Goal: Task Accomplishment & Management: Manage account settings

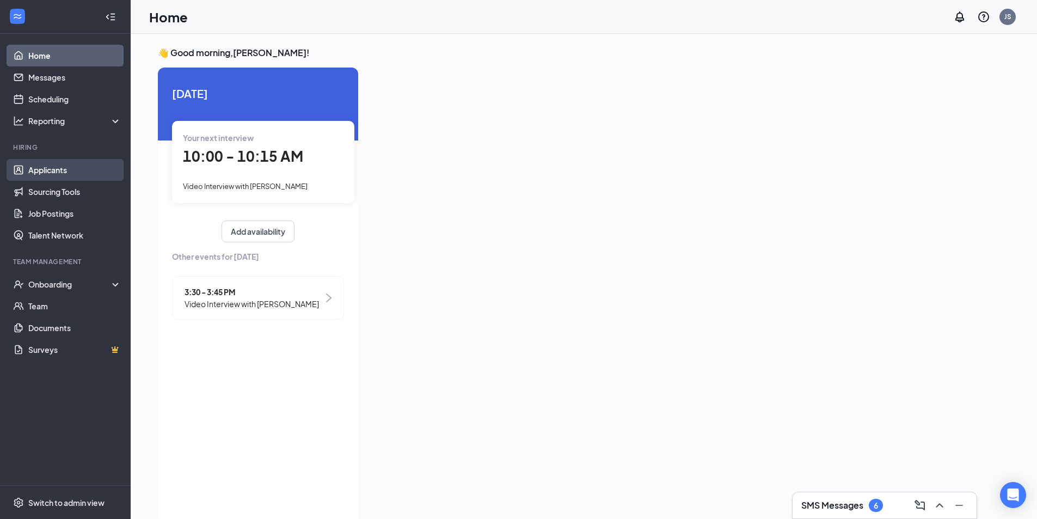
click at [59, 165] on link "Applicants" at bounding box center [74, 170] width 93 height 22
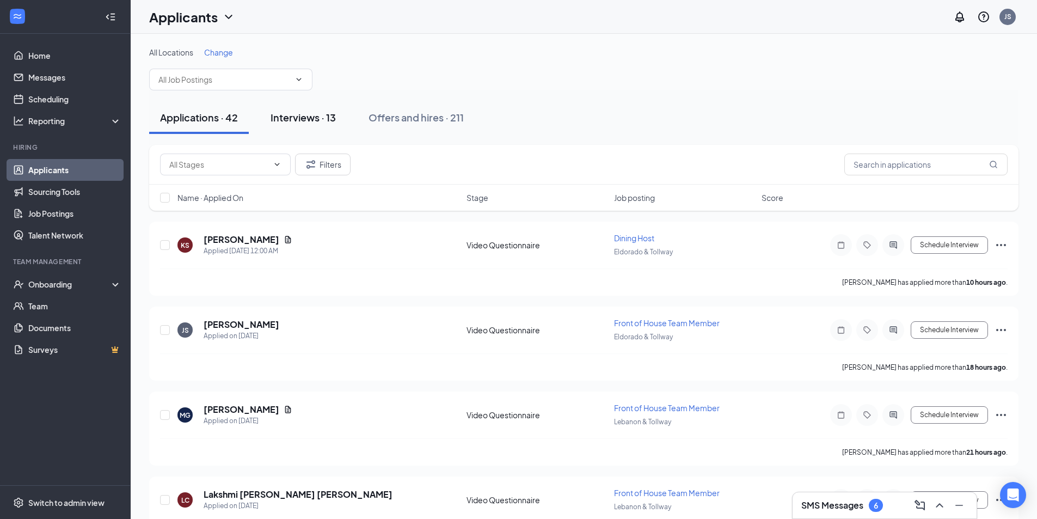
click at [305, 122] on div "Interviews · 13" at bounding box center [302, 117] width 65 height 14
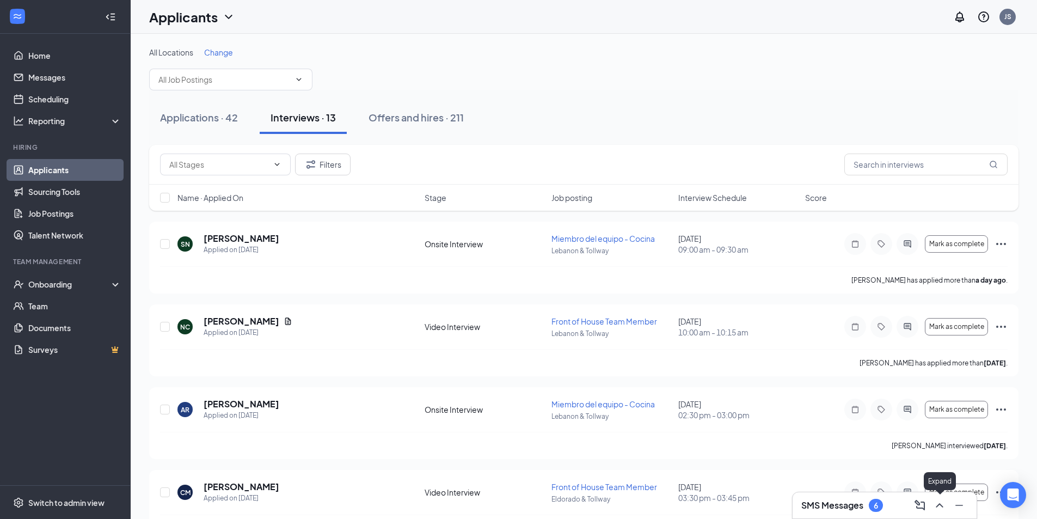
click at [945, 508] on icon "ChevronUp" at bounding box center [939, 504] width 13 height 13
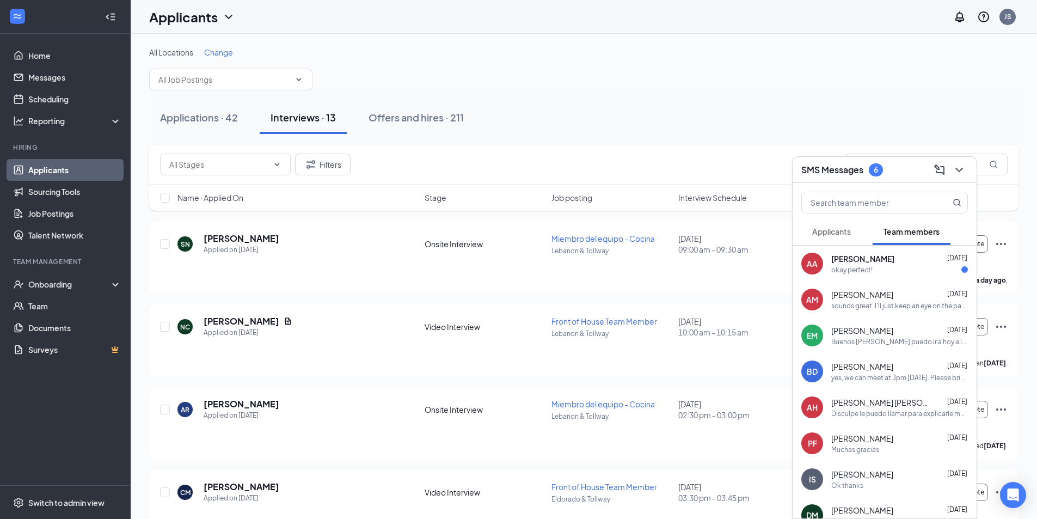
click at [827, 228] on span "Applicants" at bounding box center [831, 231] width 39 height 10
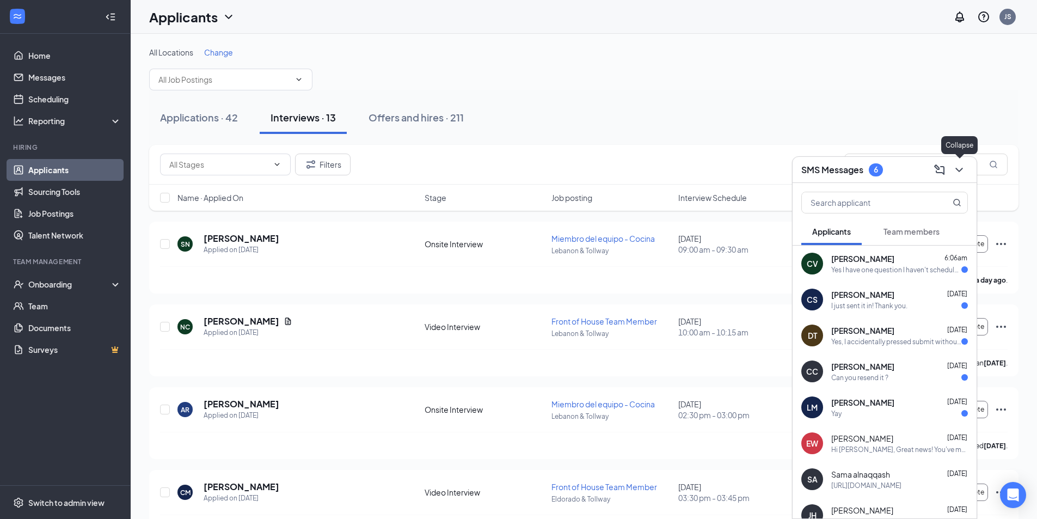
click at [964, 173] on icon "ChevronDown" at bounding box center [958, 169] width 13 height 13
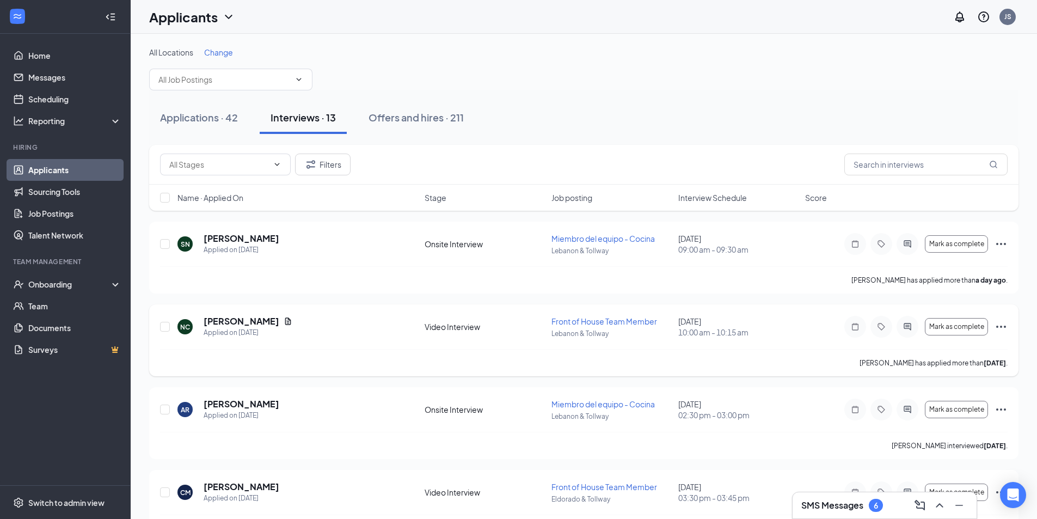
click at [263, 322] on h5 "[PERSON_NAME]" at bounding box center [242, 321] width 76 height 12
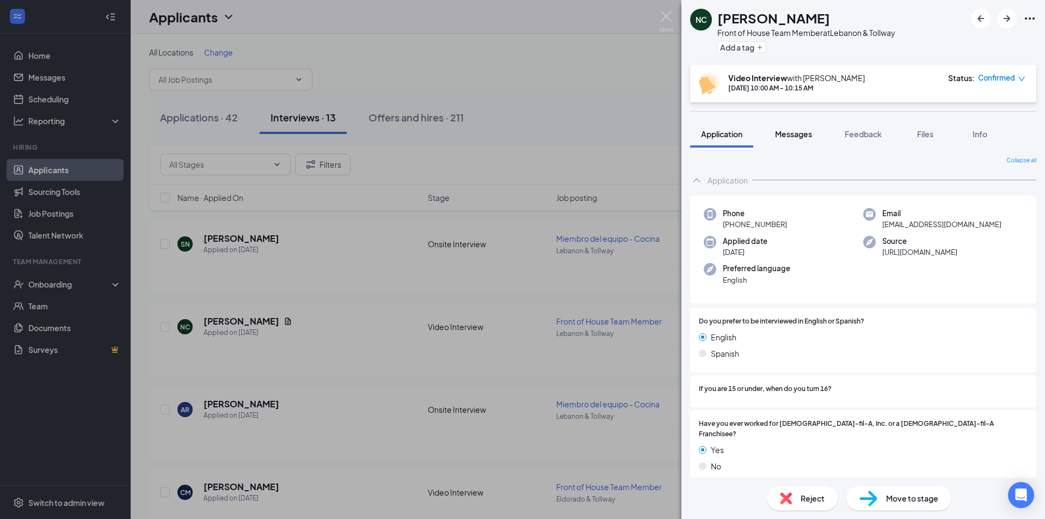
click at [796, 140] on button "Messages" at bounding box center [793, 133] width 59 height 27
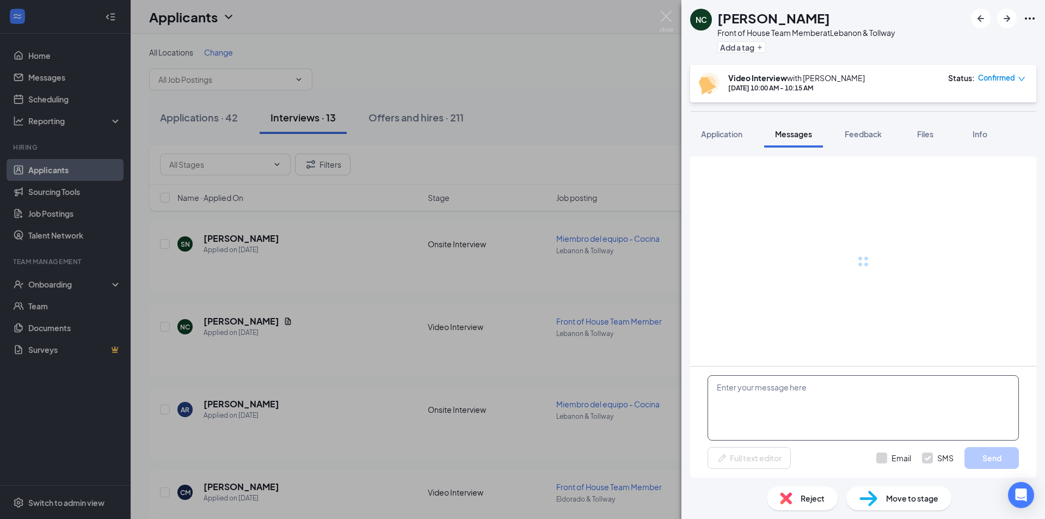
click at [784, 405] on textarea at bounding box center [862, 407] width 311 height 65
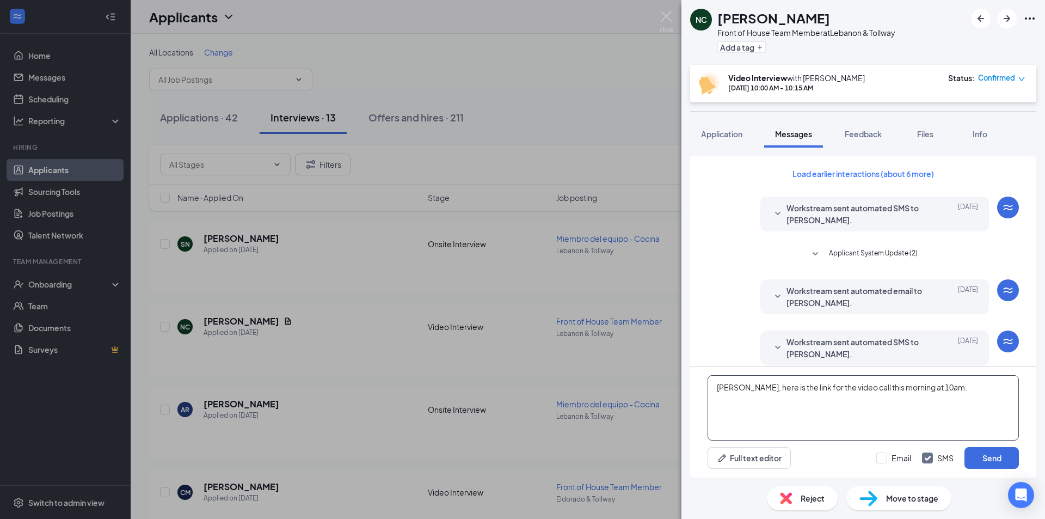
paste textarea "[PERSON_NAME] (Video Interview - Front of House Team Member at [GEOGRAPHIC_DATA…"
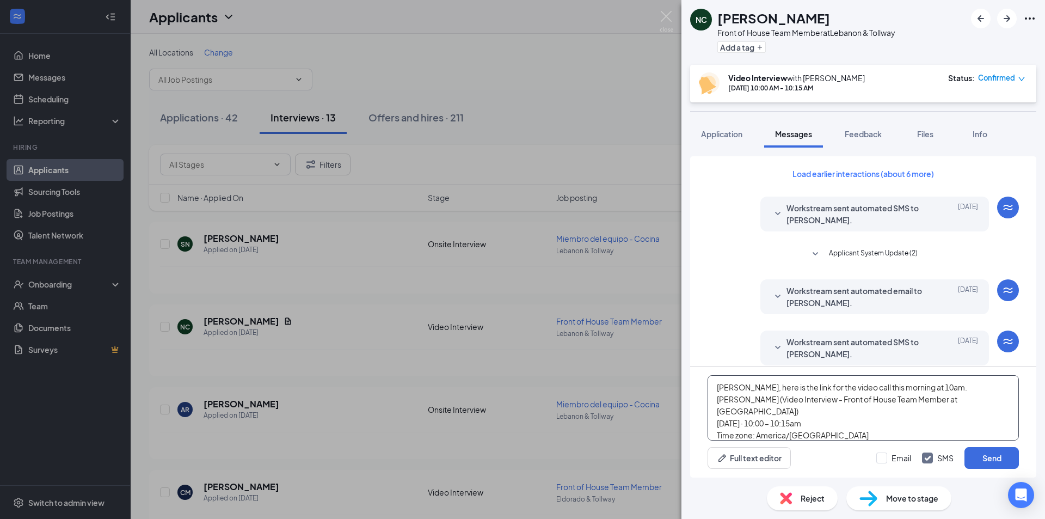
drag, startPoint x: 814, startPoint y: 399, endPoint x: 711, endPoint y: 403, distance: 102.9
click at [711, 403] on textarea "[PERSON_NAME], here is the link for the video call this morning at 10am. [PERSO…" at bounding box center [862, 407] width 311 height 65
type textarea "[PERSON_NAME], here is the link for the video call this morning at 10am. Video …"
click at [885, 453] on input "Email" at bounding box center [893, 457] width 35 height 11
checkbox input "true"
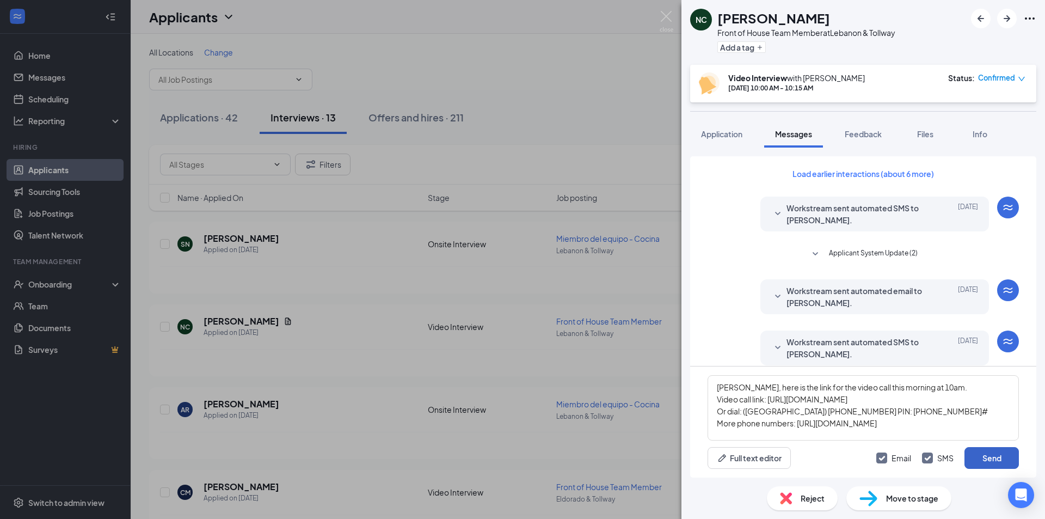
click at [992, 458] on button "Send" at bounding box center [991, 458] width 54 height 22
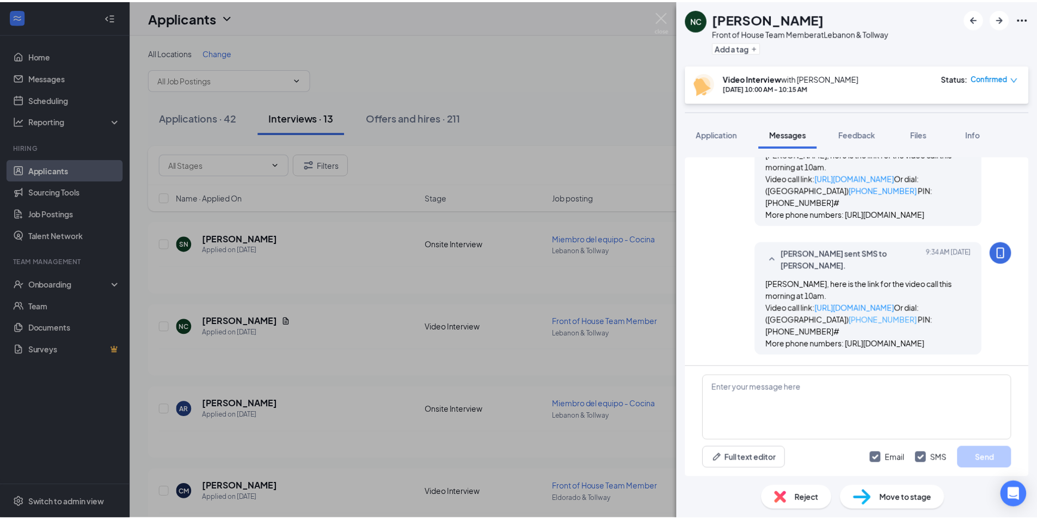
scroll to position [451, 0]
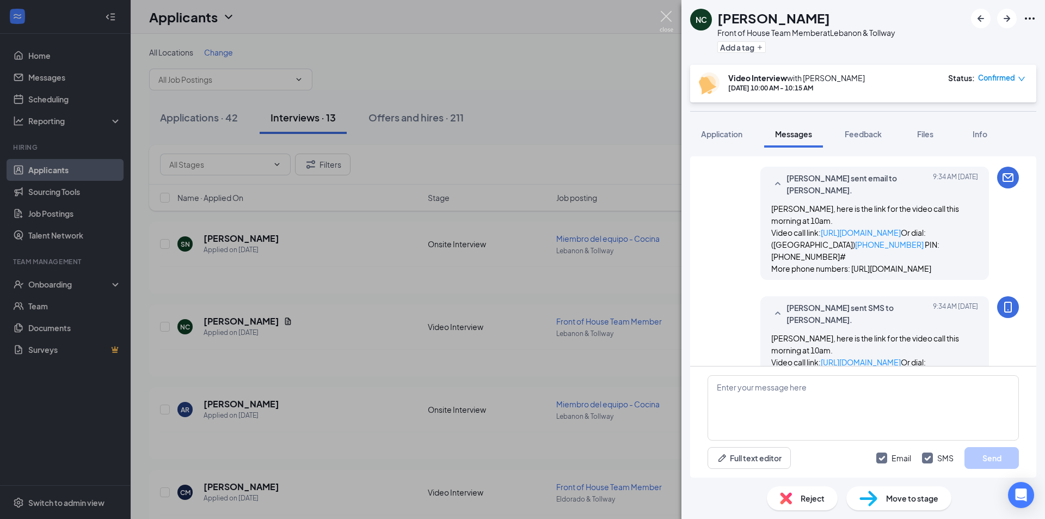
click at [665, 16] on img at bounding box center [667, 21] width 14 height 21
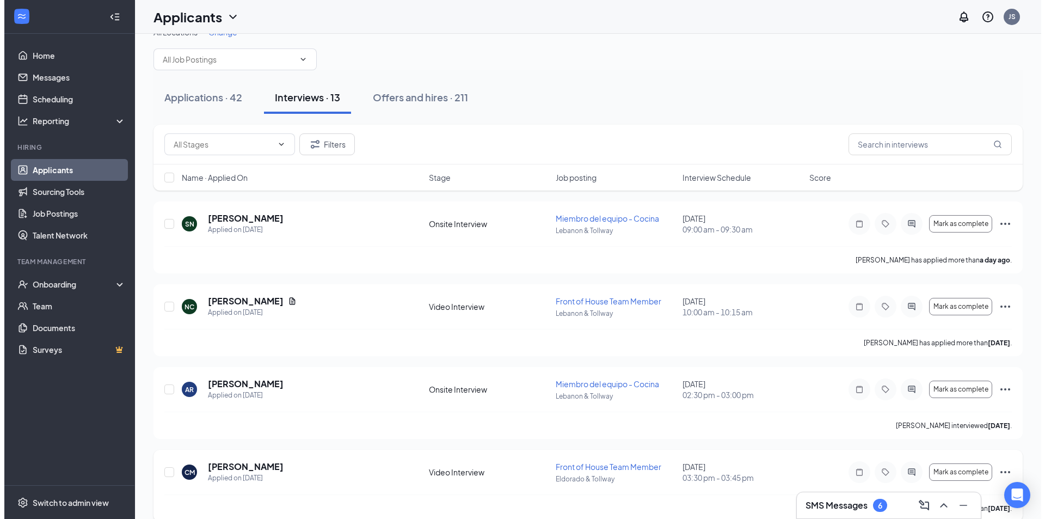
scroll to position [54, 0]
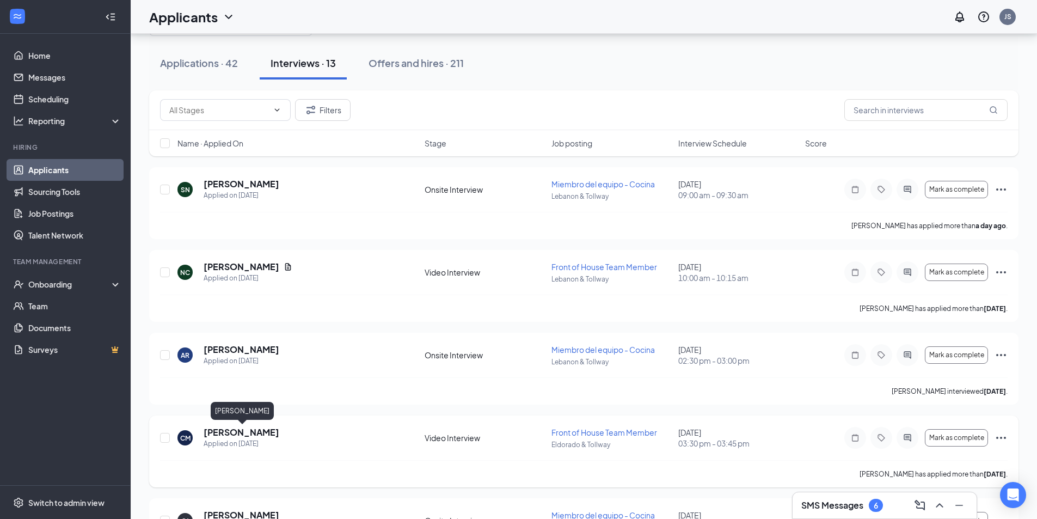
click at [265, 434] on h5 "[PERSON_NAME]" at bounding box center [242, 432] width 76 height 12
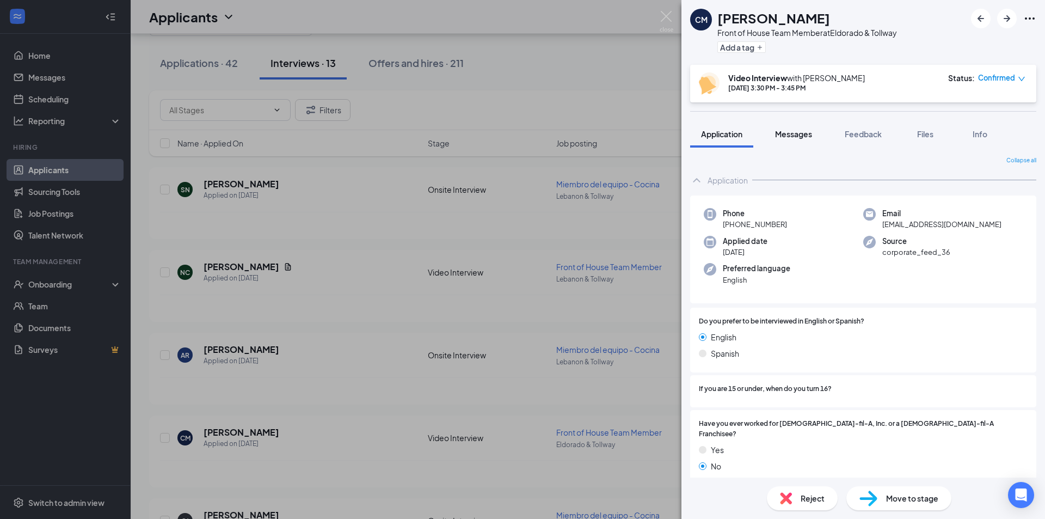
click at [799, 133] on span "Messages" at bounding box center [793, 134] width 37 height 10
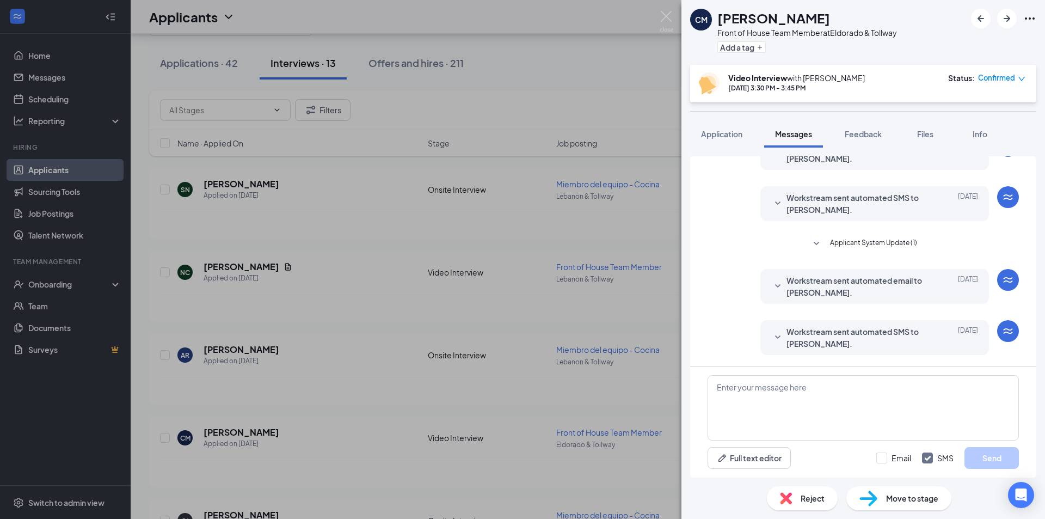
scroll to position [339, 0]
click at [773, 336] on icon "SmallChevronDown" at bounding box center [777, 337] width 13 height 13
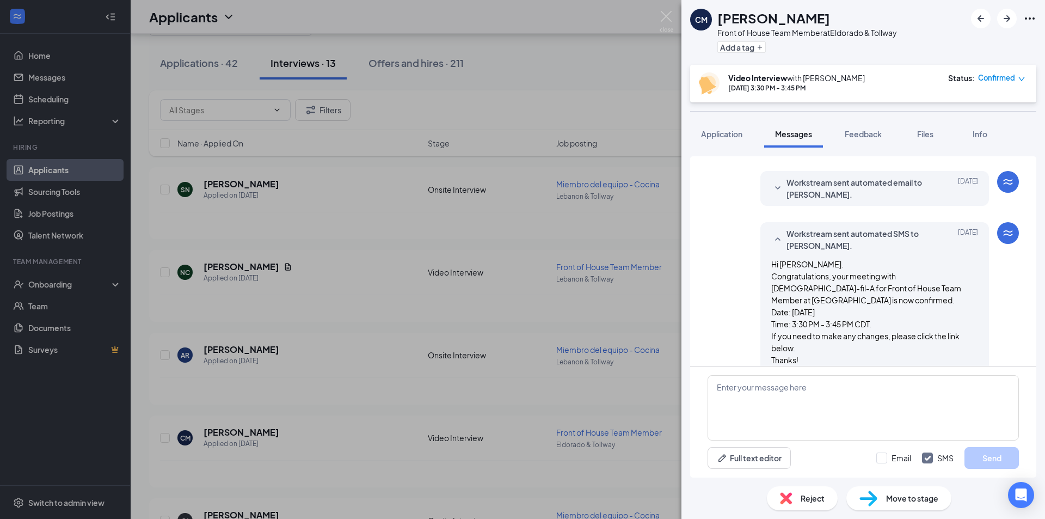
scroll to position [448, 0]
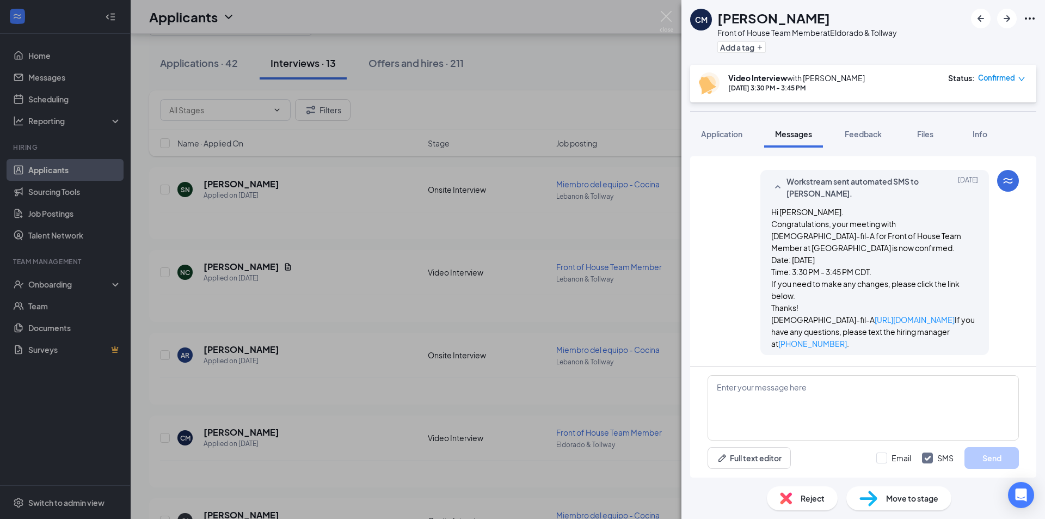
click at [773, 194] on icon "SmallChevronUp" at bounding box center [777, 187] width 13 height 13
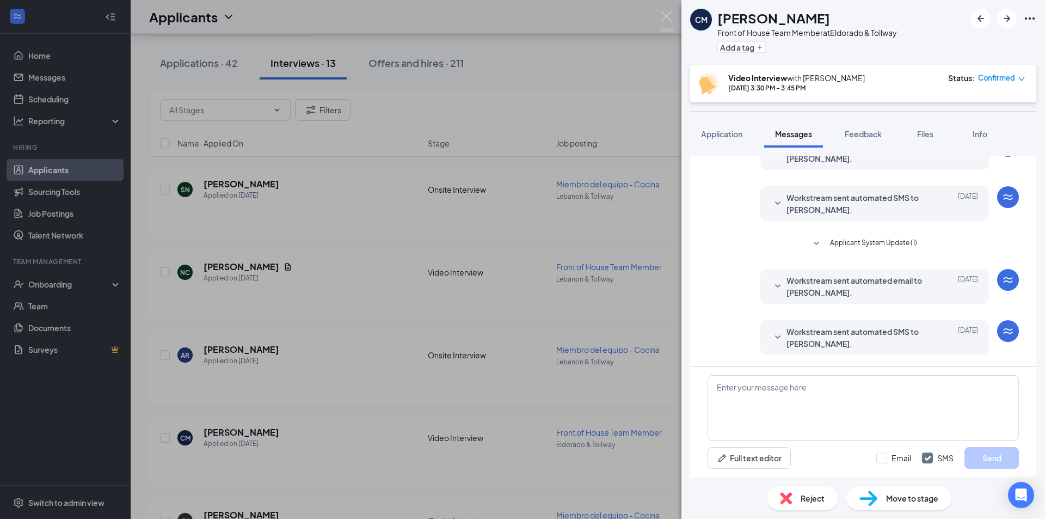
scroll to position [339, 0]
click at [784, 407] on textarea at bounding box center [862, 407] width 311 height 65
paste textarea "[PERSON_NAME] (Video Interview - Front of House Team Member at [GEOGRAPHIC_DATA…"
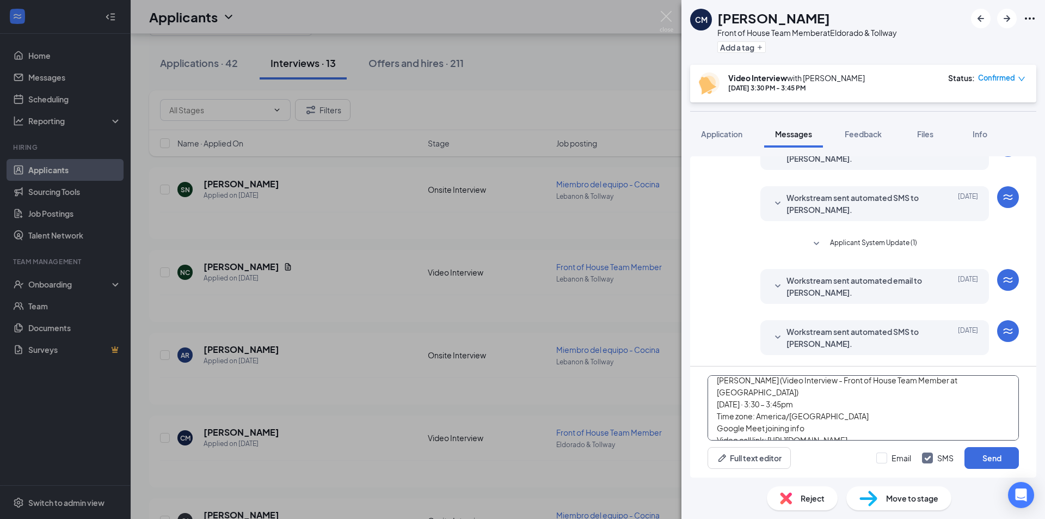
scroll to position [0, 0]
drag, startPoint x: 815, startPoint y: 400, endPoint x: 716, endPoint y: 402, distance: 99.0
click at [716, 402] on textarea "[PERSON_NAME], here is the link for the video call this afternoon at 3:30pm. [P…" at bounding box center [862, 407] width 311 height 65
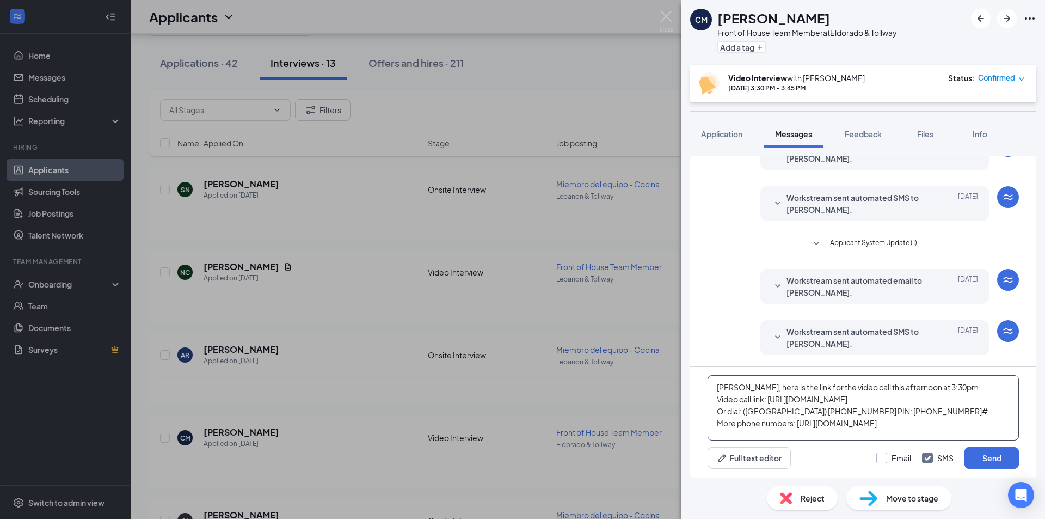
type textarea "[PERSON_NAME], here is the link for the video call this afternoon at 3:30pm. Vi…"
click at [885, 463] on input "Email" at bounding box center [893, 457] width 35 height 11
checkbox input "true"
click at [982, 462] on button "Send" at bounding box center [991, 458] width 54 height 22
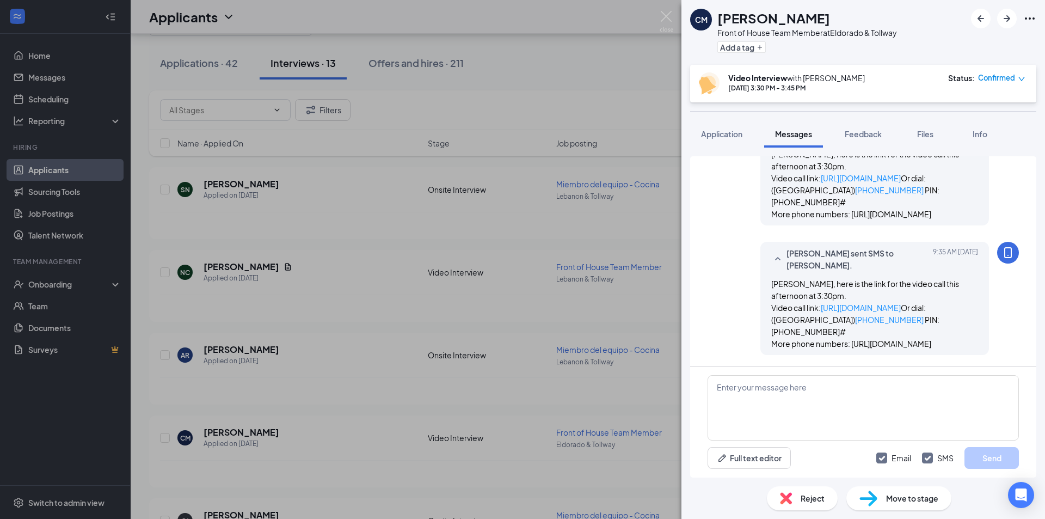
scroll to position [598, 0]
click at [669, 14] on img at bounding box center [667, 21] width 14 height 21
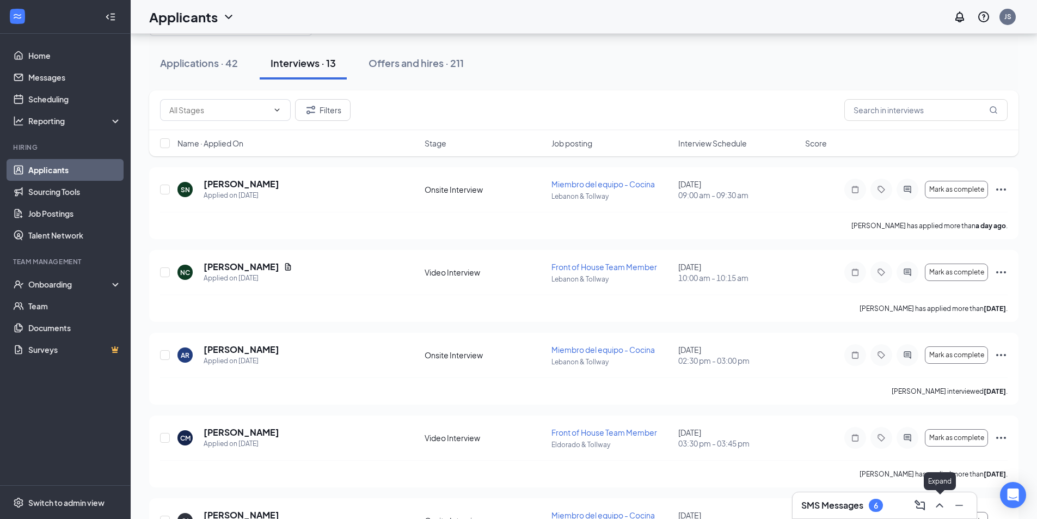
click at [935, 505] on icon "ChevronUp" at bounding box center [939, 504] width 13 height 13
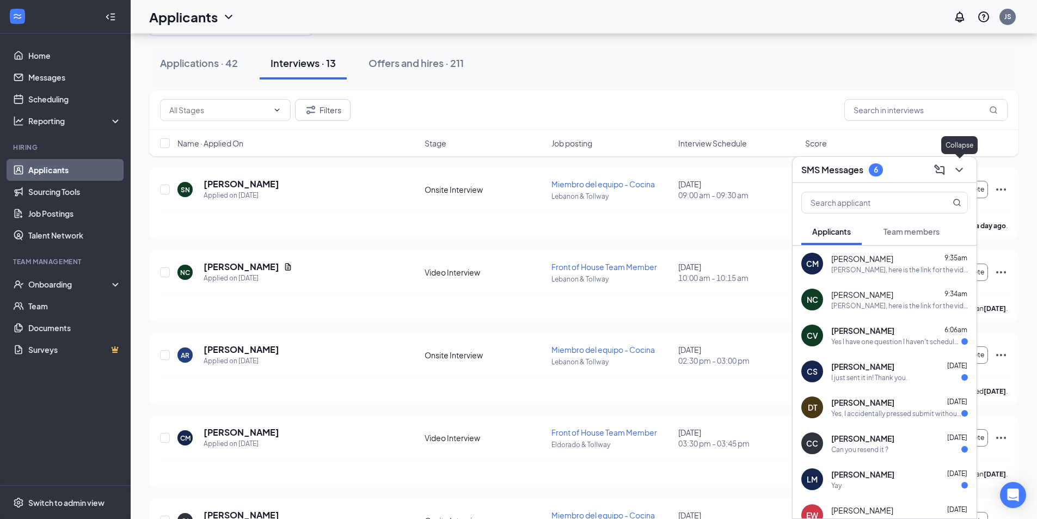
click at [960, 170] on icon "ChevronDown" at bounding box center [958, 170] width 7 height 4
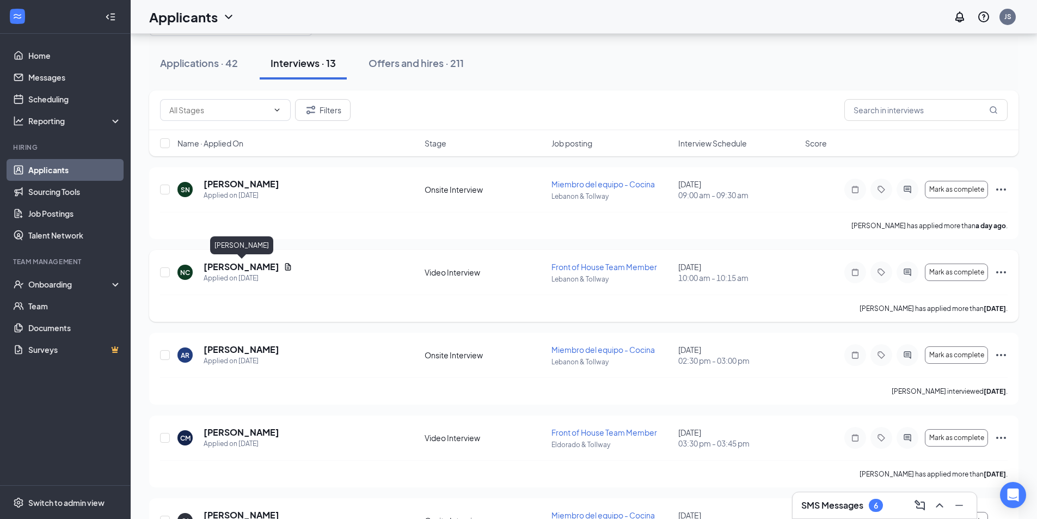
click at [278, 269] on h5 "[PERSON_NAME]" at bounding box center [242, 267] width 76 height 12
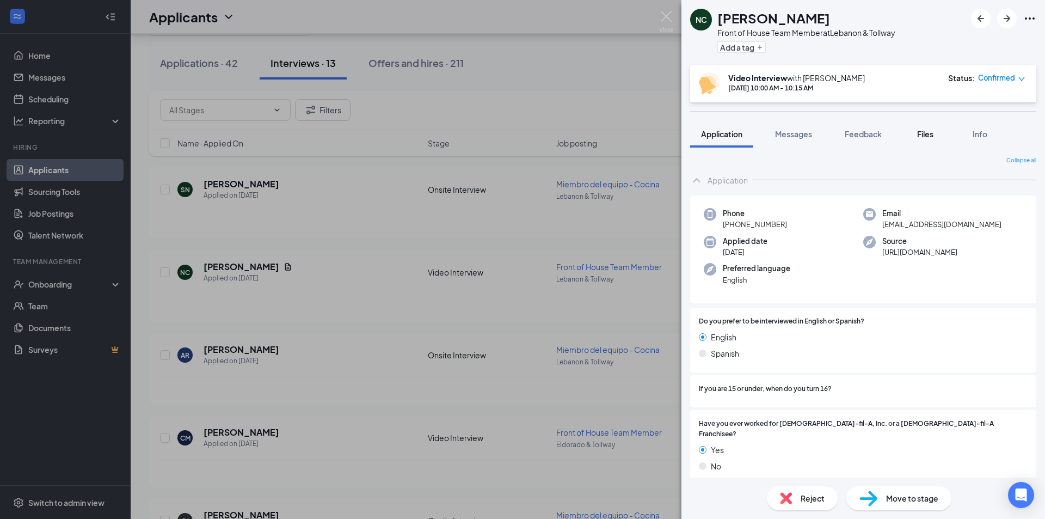
click at [928, 133] on span "Files" at bounding box center [925, 134] width 16 height 10
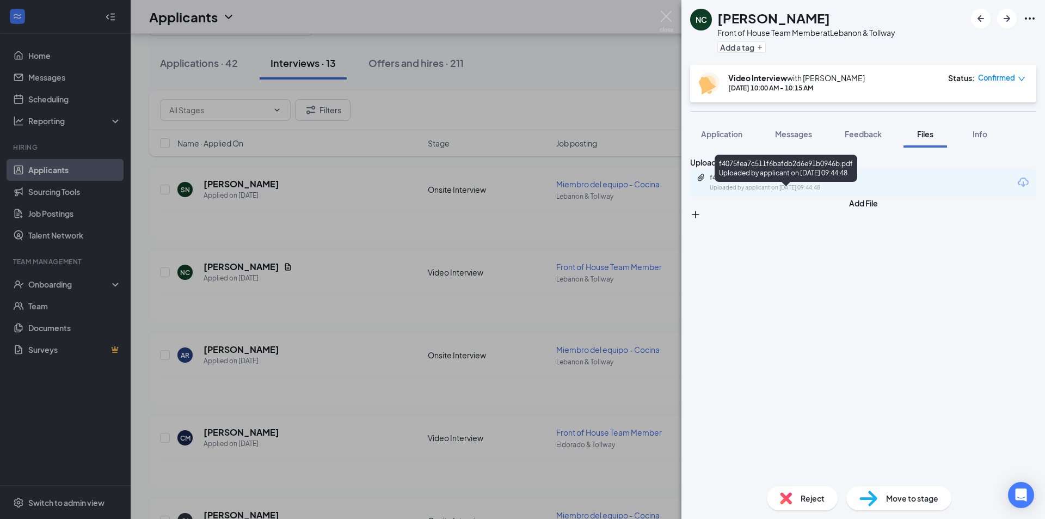
click at [802, 192] on div "Uploaded by applicant on [DATE] 09:44:48" at bounding box center [791, 187] width 163 height 9
click at [726, 136] on span "Application" at bounding box center [721, 134] width 41 height 10
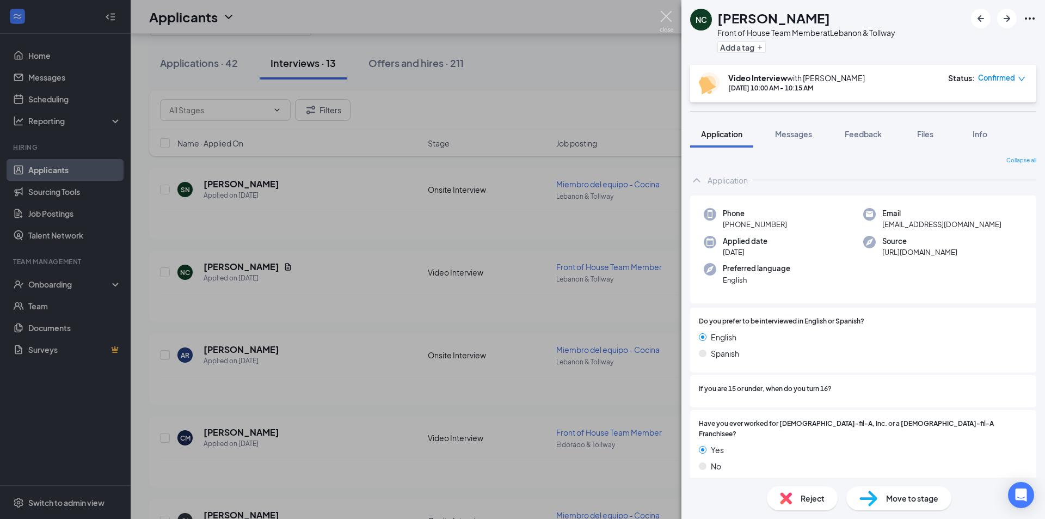
click at [668, 14] on img at bounding box center [667, 21] width 14 height 21
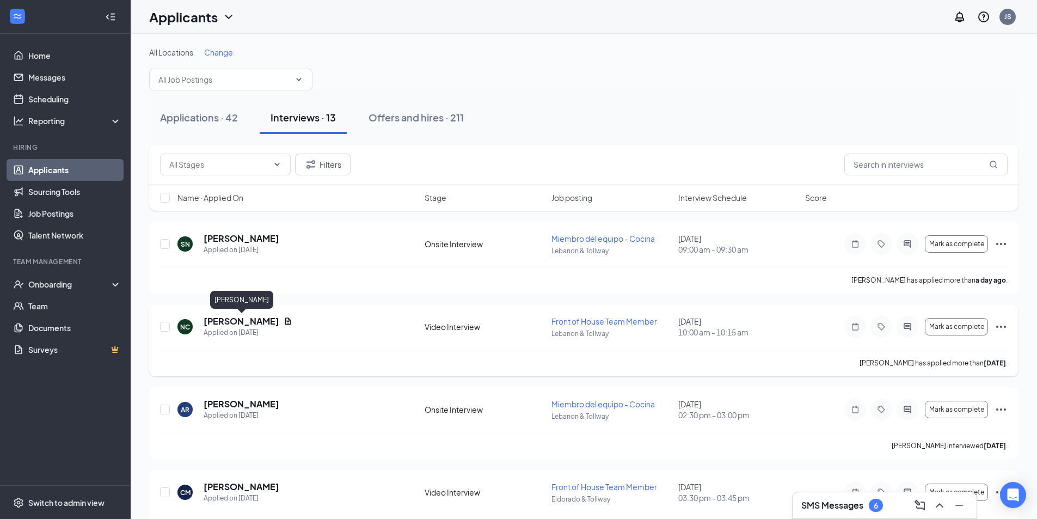
click at [241, 319] on h5 "[PERSON_NAME]" at bounding box center [242, 321] width 76 height 12
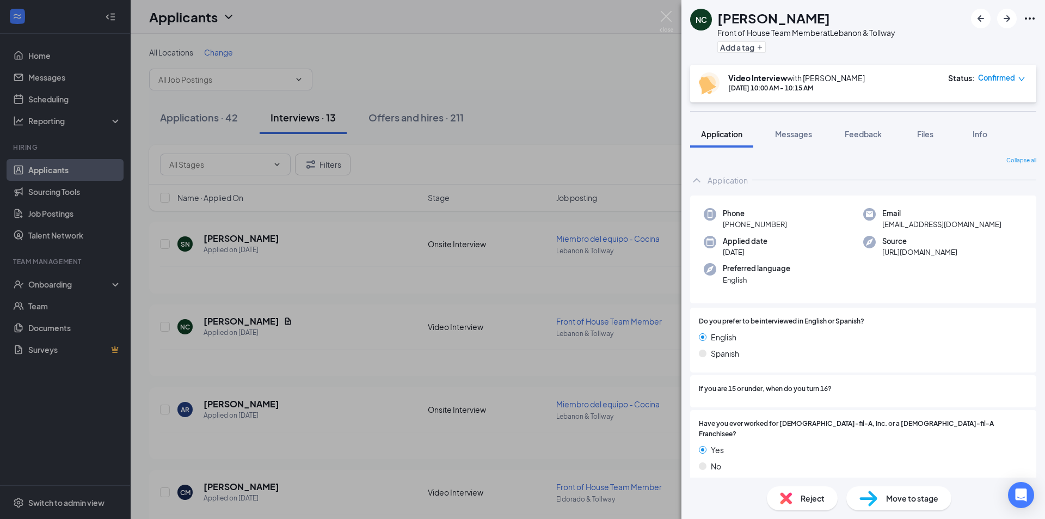
drag, startPoint x: 730, startPoint y: 225, endPoint x: 787, endPoint y: 227, distance: 56.6
click at [787, 227] on div "Phone [PHONE_NUMBER]" at bounding box center [783, 219] width 159 height 22
copy span "[PHONE_NUMBER]"
drag, startPoint x: 879, startPoint y: 225, endPoint x: 964, endPoint y: 226, distance: 84.9
click at [964, 226] on span "[EMAIL_ADDRESS][DOMAIN_NAME]" at bounding box center [941, 224] width 119 height 11
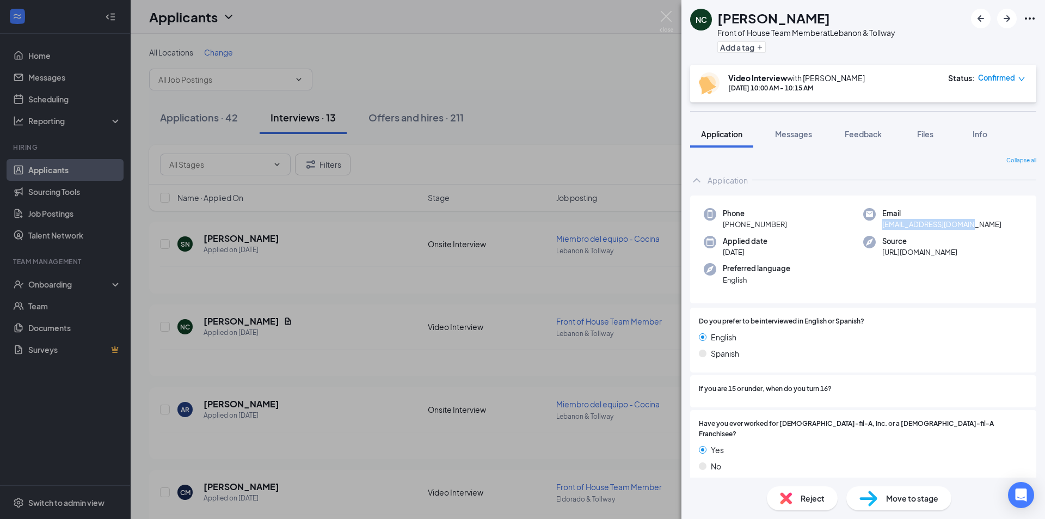
copy span "[EMAIL_ADDRESS][DOMAIN_NAME]"
click at [911, 508] on div "Move to stage" at bounding box center [898, 498] width 105 height 24
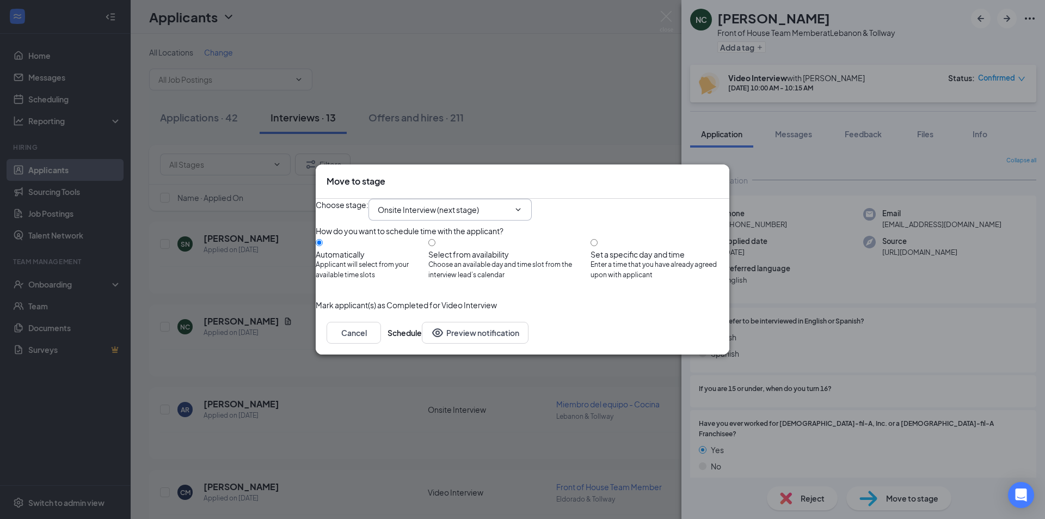
click at [486, 206] on span "Onsite Interview (next stage)" at bounding box center [449, 210] width 163 height 22
click at [509, 204] on input "Onsite Interview (next stage)" at bounding box center [444, 210] width 132 height 12
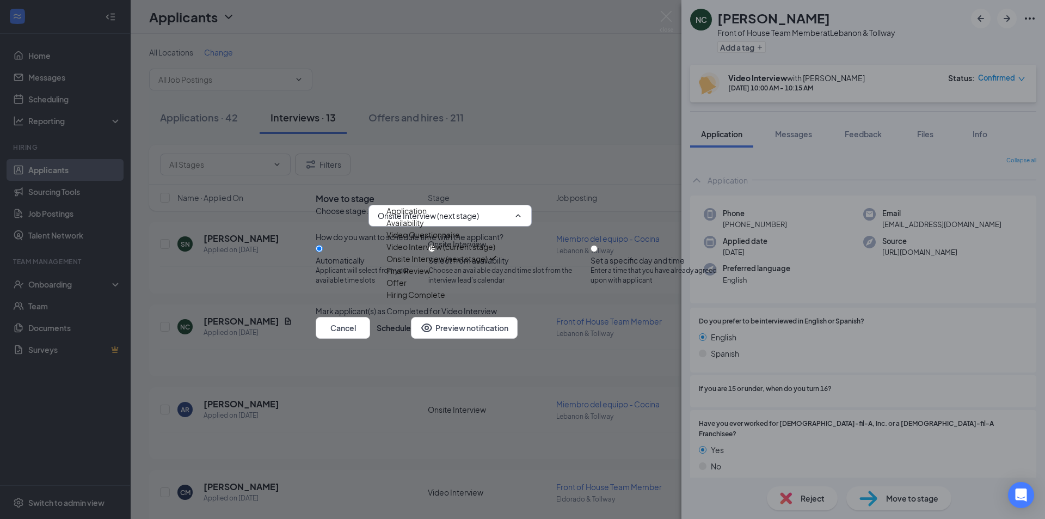
scroll to position [37, 0]
click at [406, 288] on div "Offer" at bounding box center [396, 282] width 20 height 12
type input "Offer"
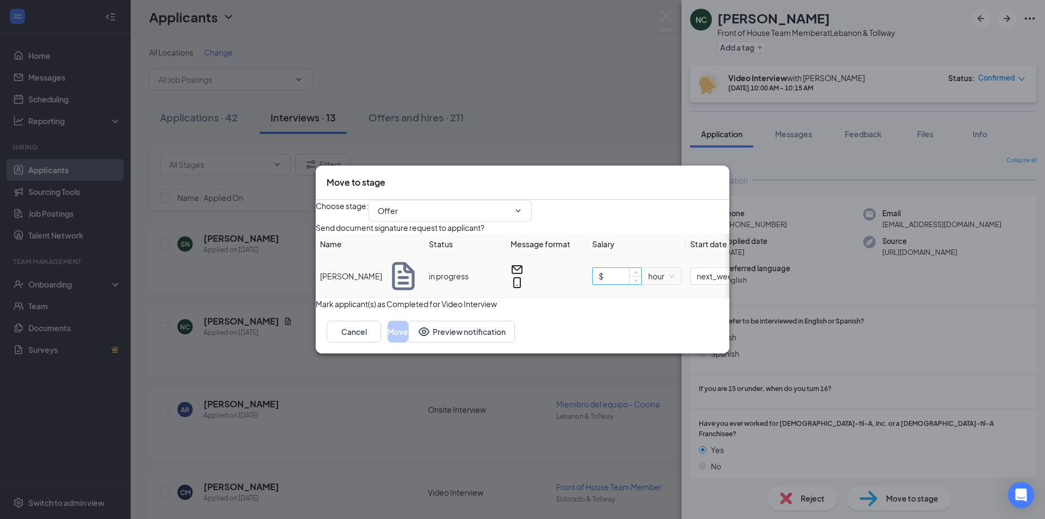
click at [625, 283] on input "$" at bounding box center [617, 276] width 48 height 16
type input "$ 12.5"
click at [635, 233] on div "Send document signature request to applicant?" at bounding box center [523, 227] width 414 height 12
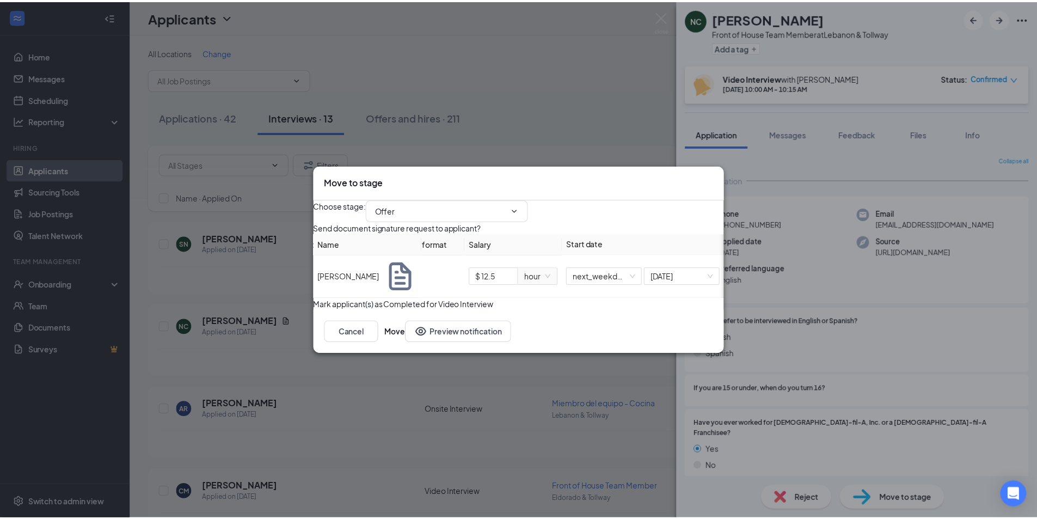
scroll to position [0, 0]
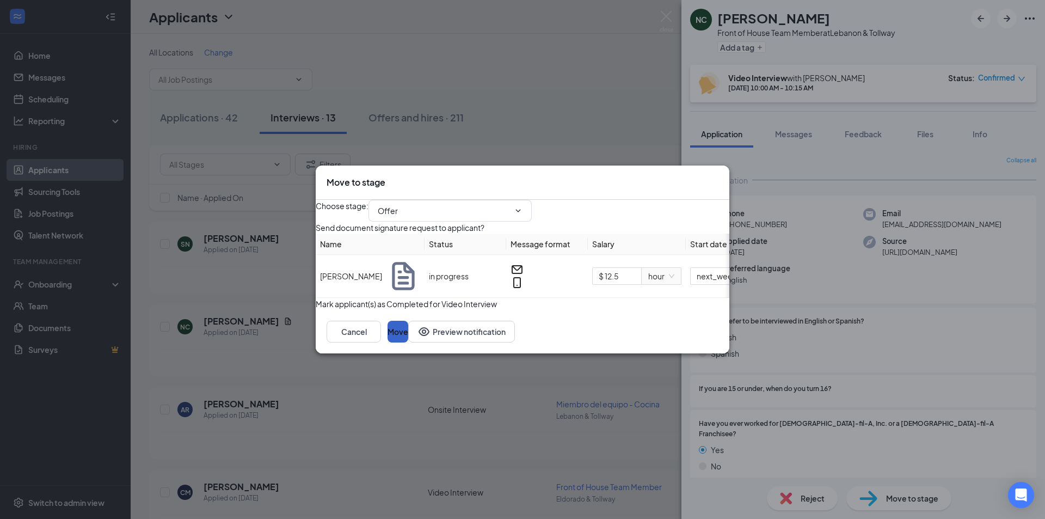
click at [408, 342] on button "Move" at bounding box center [397, 332] width 21 height 22
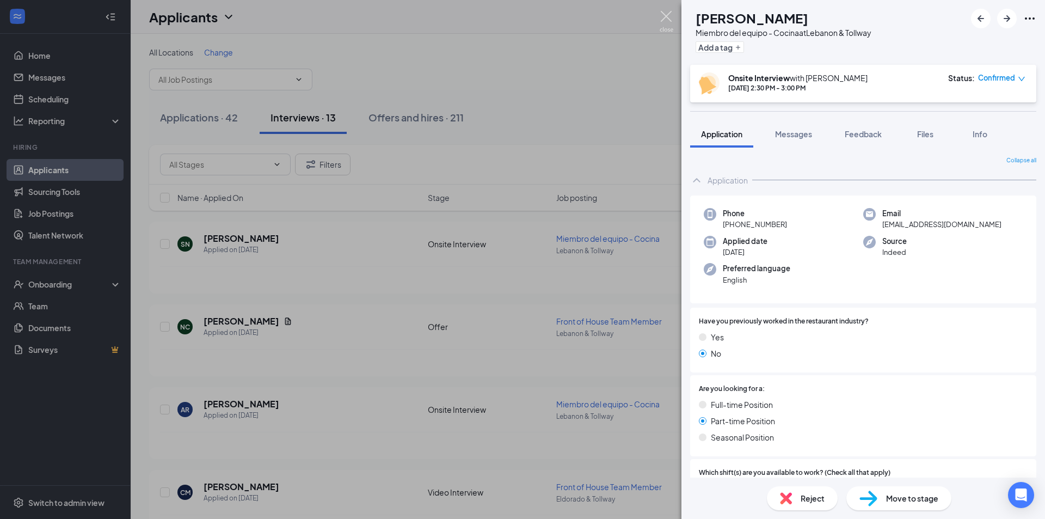
click at [668, 16] on img at bounding box center [667, 21] width 14 height 21
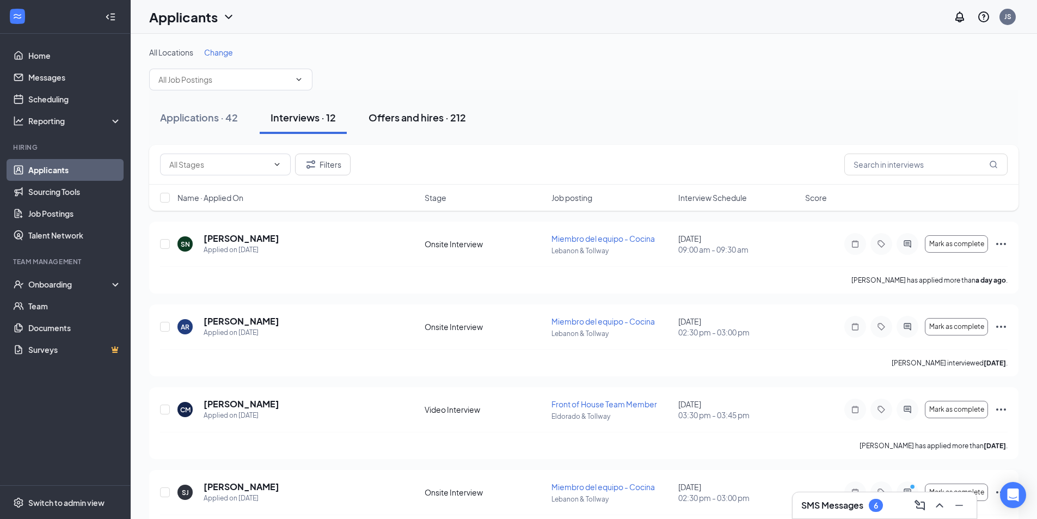
click at [387, 118] on div "Offers and hires · 212" at bounding box center [416, 117] width 97 height 14
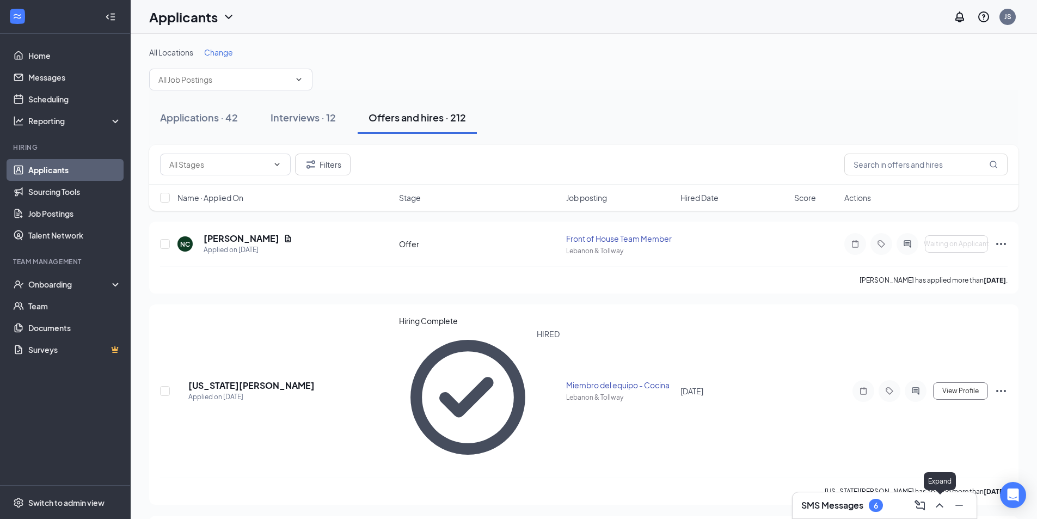
click at [943, 507] on icon "ChevronUp" at bounding box center [939, 504] width 13 height 13
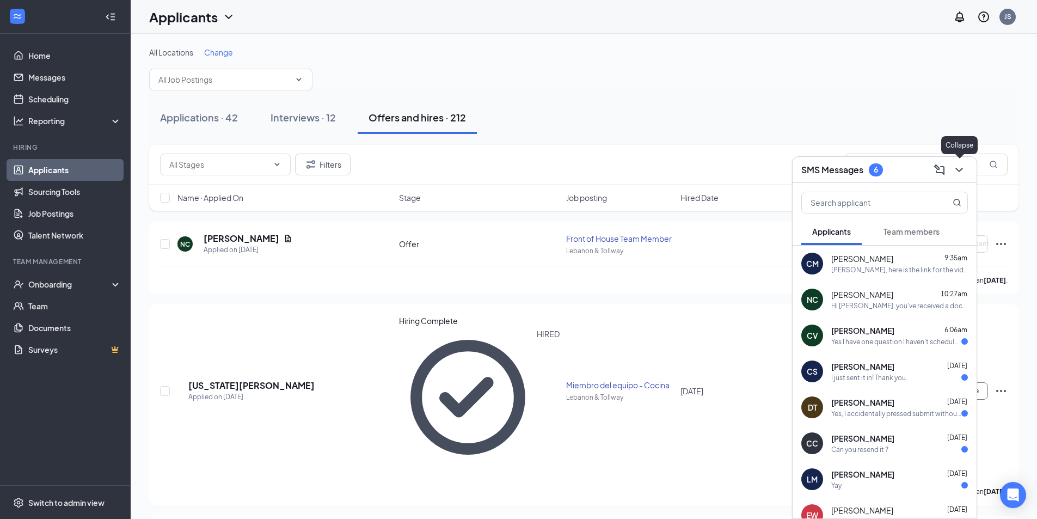
click at [957, 170] on icon "ChevronDown" at bounding box center [958, 169] width 13 height 13
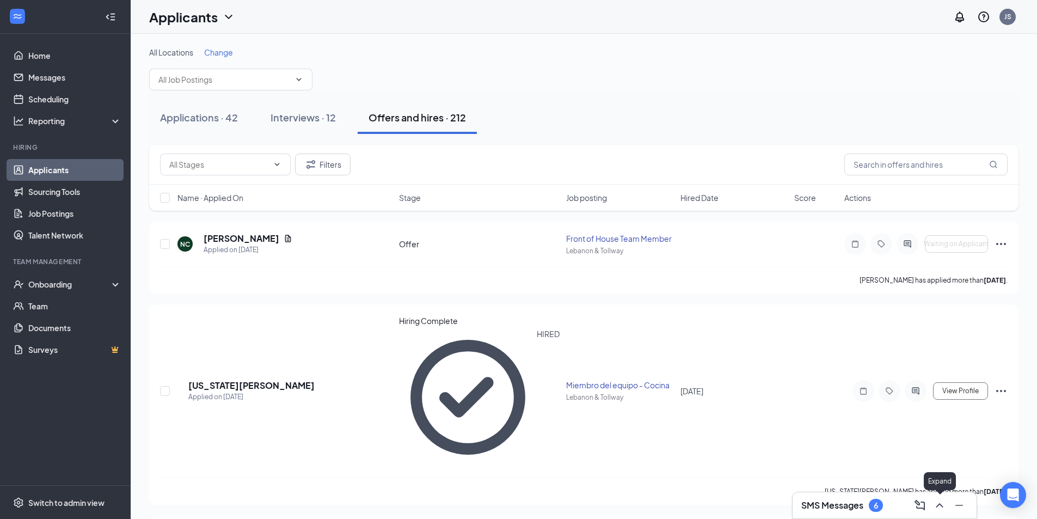
click at [941, 508] on icon "ChevronUp" at bounding box center [939, 504] width 13 height 13
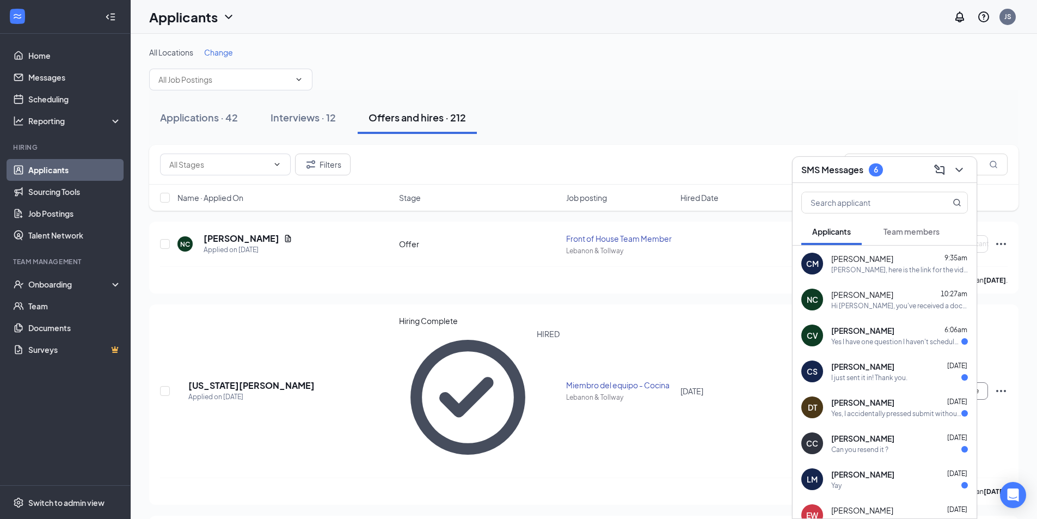
click at [964, 175] on icon "ChevronDown" at bounding box center [958, 169] width 13 height 13
